Goal: Information Seeking & Learning: Learn about a topic

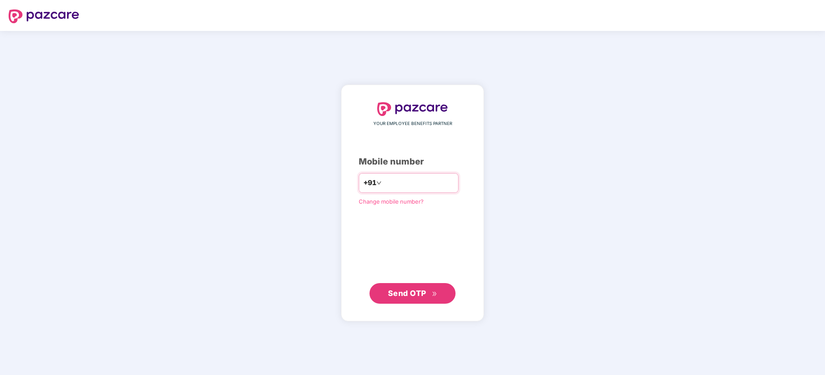
type input "**********"
click at [540, 194] on div "**********" at bounding box center [412, 203] width 825 height 344
click at [421, 292] on span "Send OTP" at bounding box center [407, 293] width 38 height 9
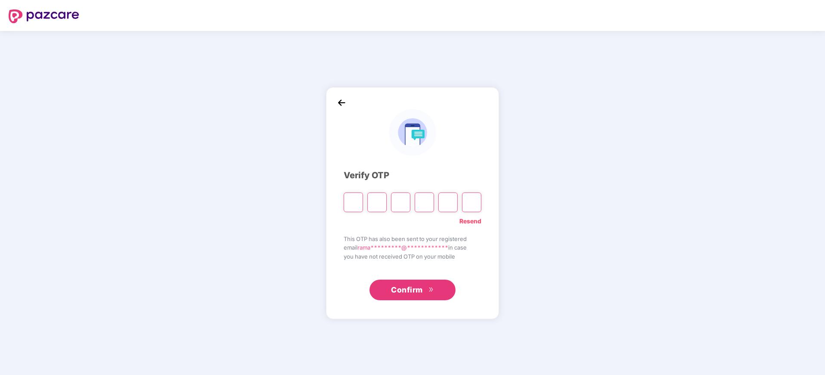
type input "*"
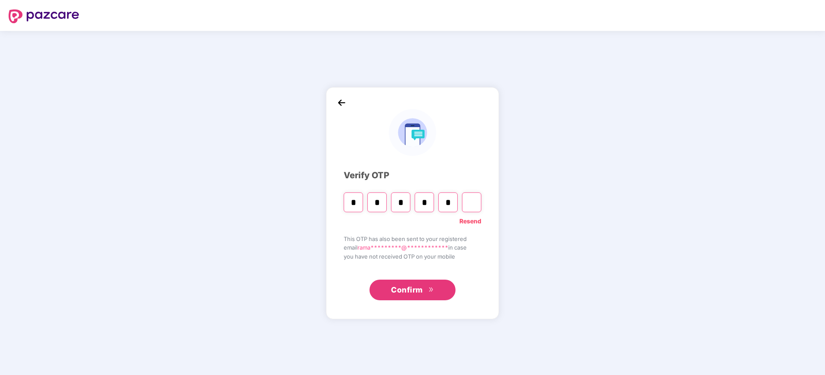
type input "*"
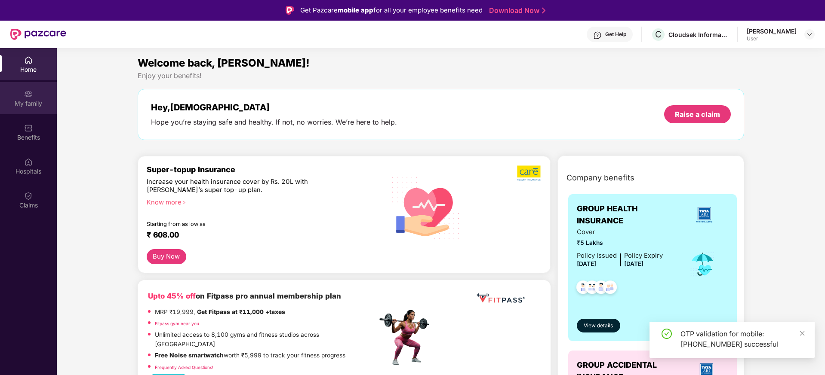
click at [28, 101] on div "My family" at bounding box center [28, 103] width 57 height 9
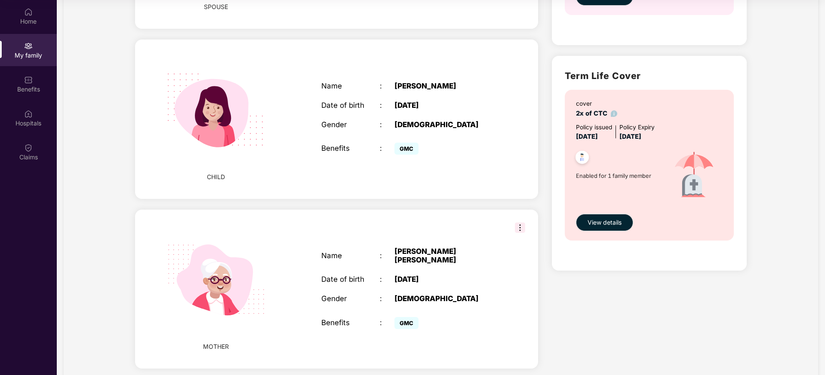
scroll to position [493, 0]
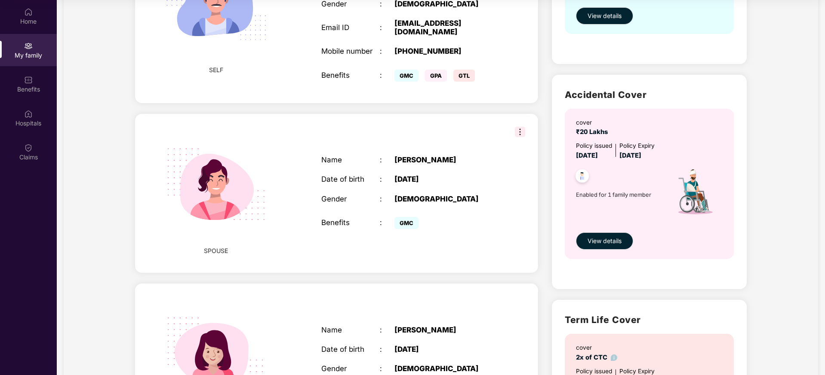
scroll to position [213, 0]
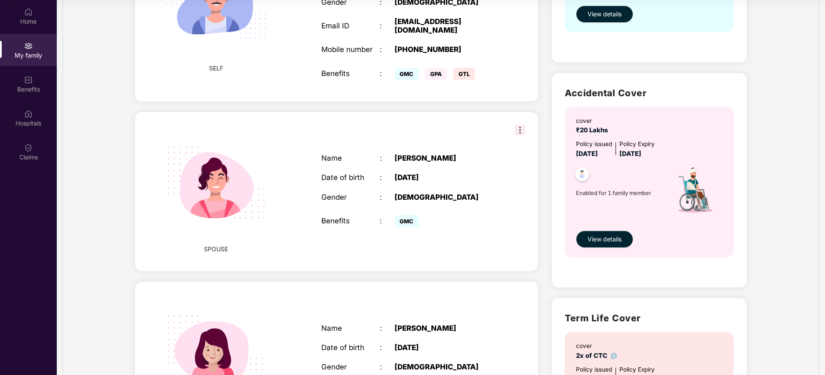
click at [521, 135] on img at bounding box center [520, 130] width 10 height 10
click at [116, 145] on div "My family Add Family Member New member can be added to the policy [DATE] of mar…" at bounding box center [441, 216] width 754 height 832
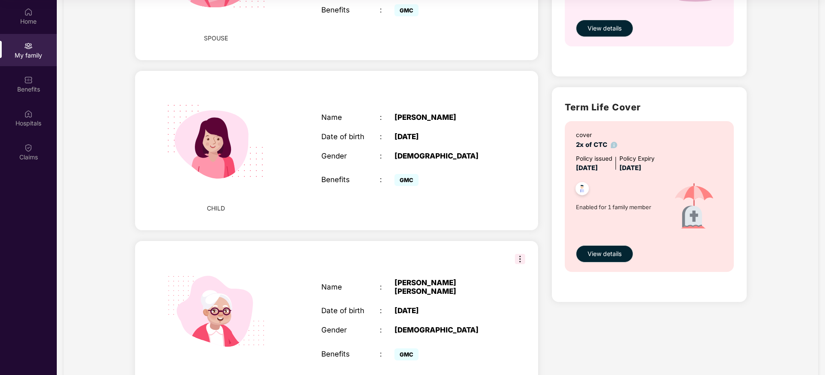
scroll to position [429, 0]
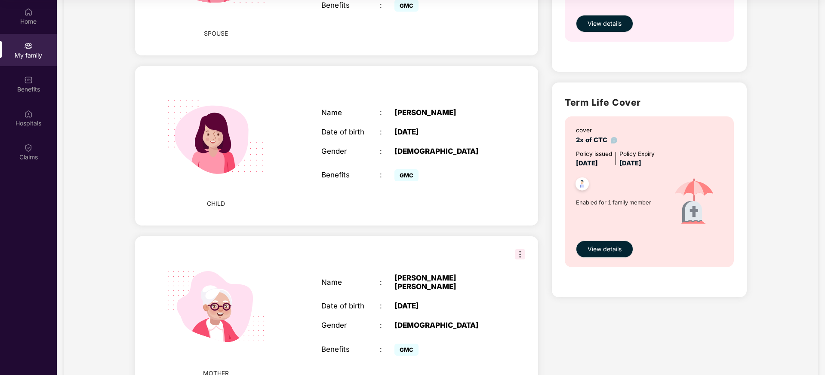
click at [515, 117] on div "CHILD Name : [PERSON_NAME] Date of birth : [DEMOGRAPHIC_DATA] Gender : [DEMOGRA…" at bounding box center [336, 145] width 403 height 159
click at [520, 260] on img at bounding box center [520, 254] width 10 height 10
click at [97, 248] on div "My family Add Family Member New member can be added to the policy [DATE] of mar…" at bounding box center [441, 1] width 754 height 832
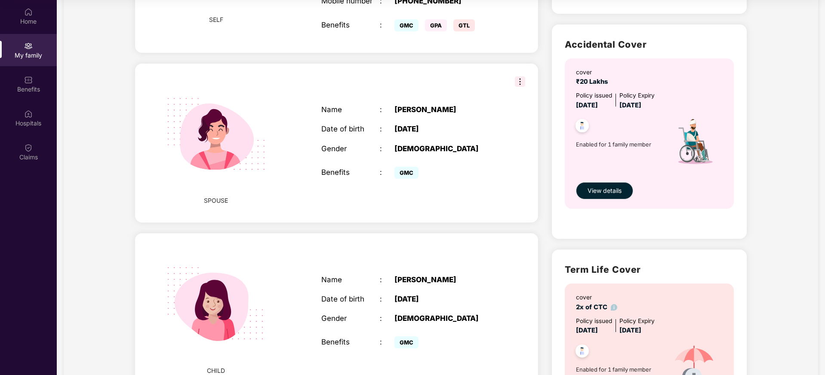
scroll to position [0, 0]
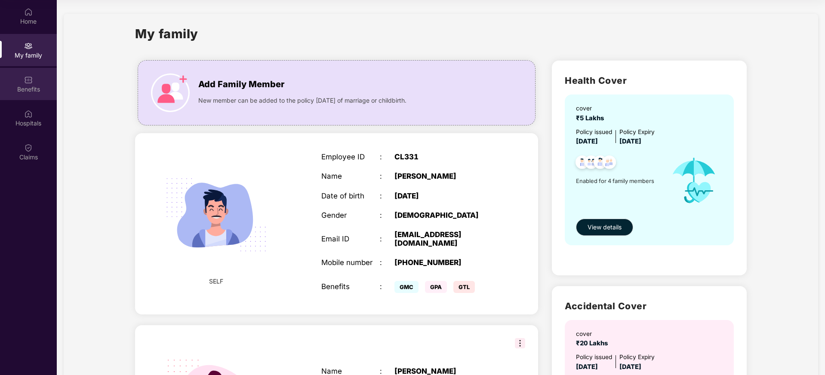
click at [29, 83] on img at bounding box center [28, 80] width 9 height 9
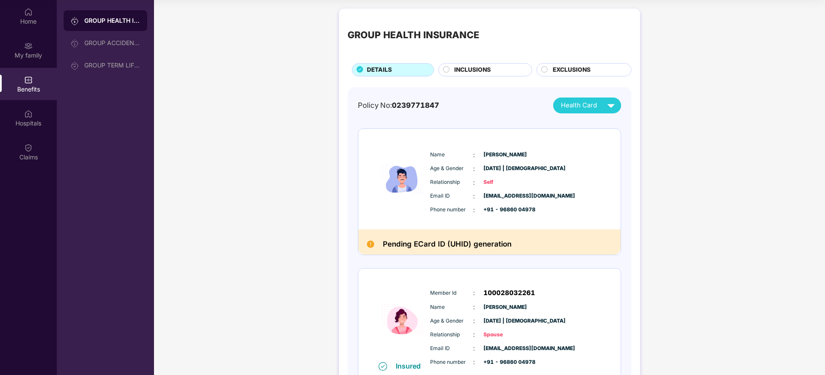
click at [474, 68] on span "INCLUSIONS" at bounding box center [472, 69] width 37 height 9
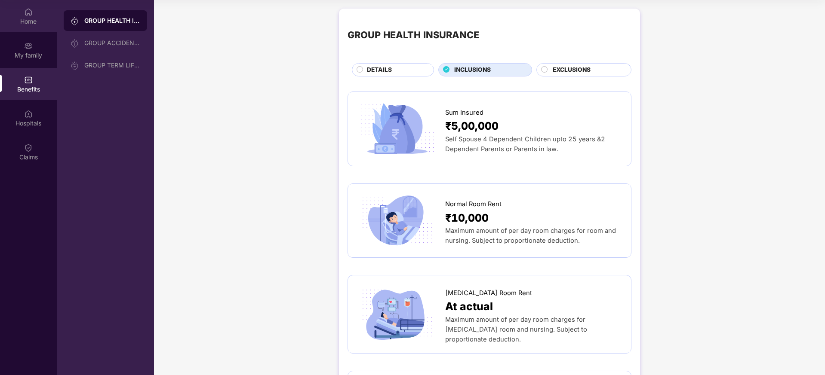
click at [29, 21] on div "Home" at bounding box center [28, 21] width 57 height 9
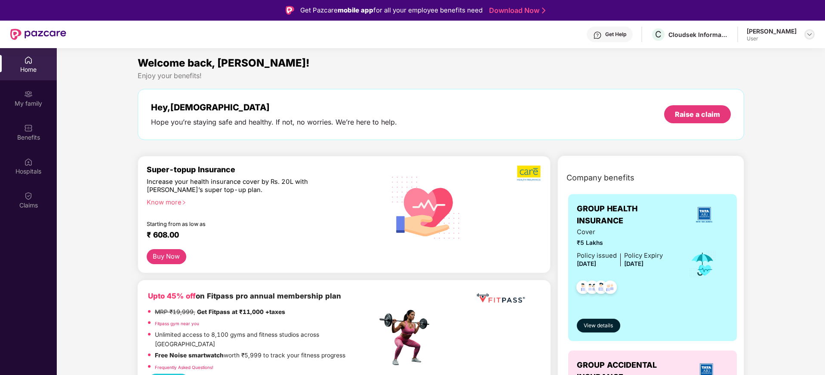
click at [811, 35] on img at bounding box center [809, 34] width 7 height 7
